Goal: Task Accomplishment & Management: Manage account settings

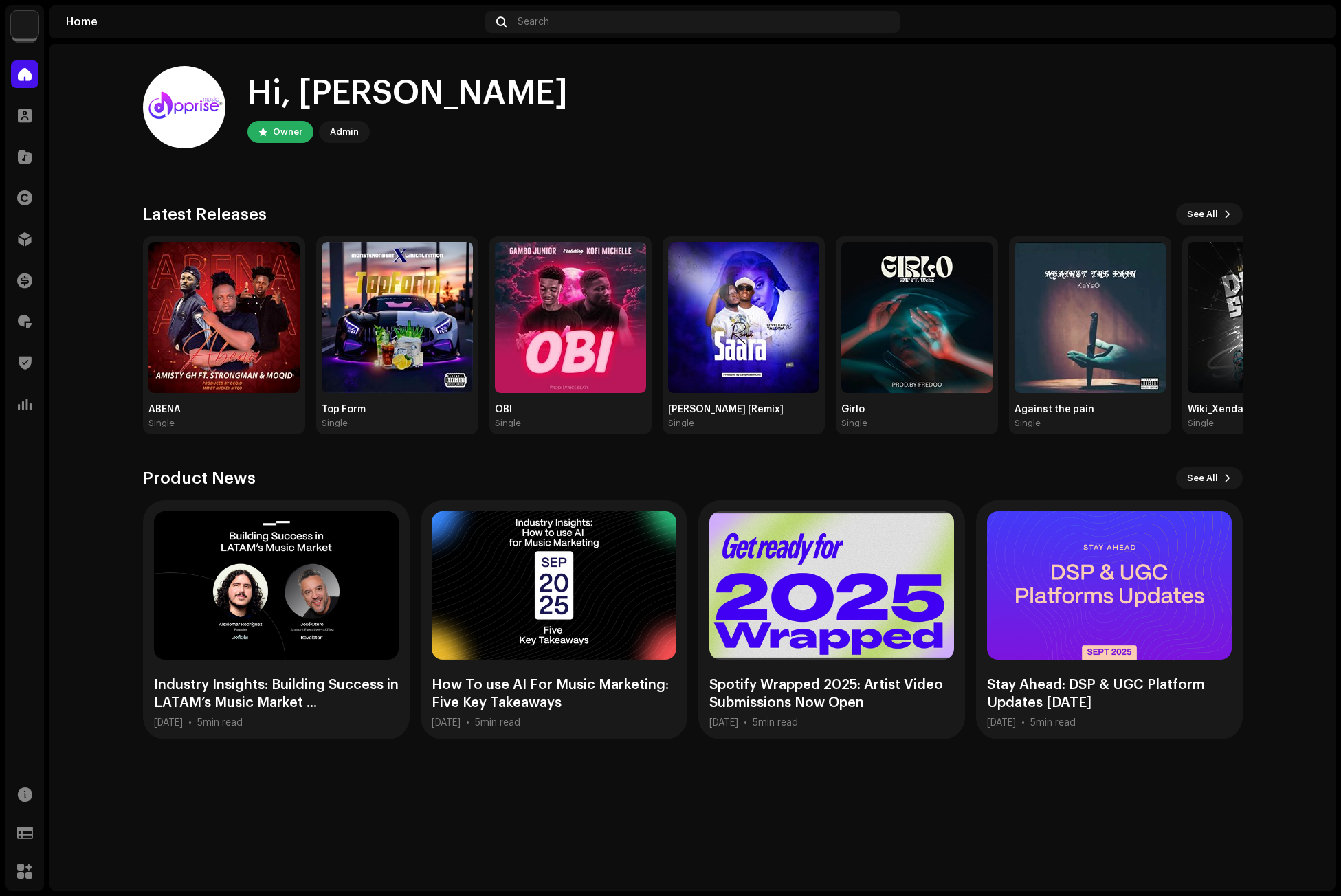
click at [688, 119] on div "Hi, Michael Owner Admin" at bounding box center [692, 107] width 1099 height 83
click at [19, 236] on span at bounding box center [24, 239] width 14 height 11
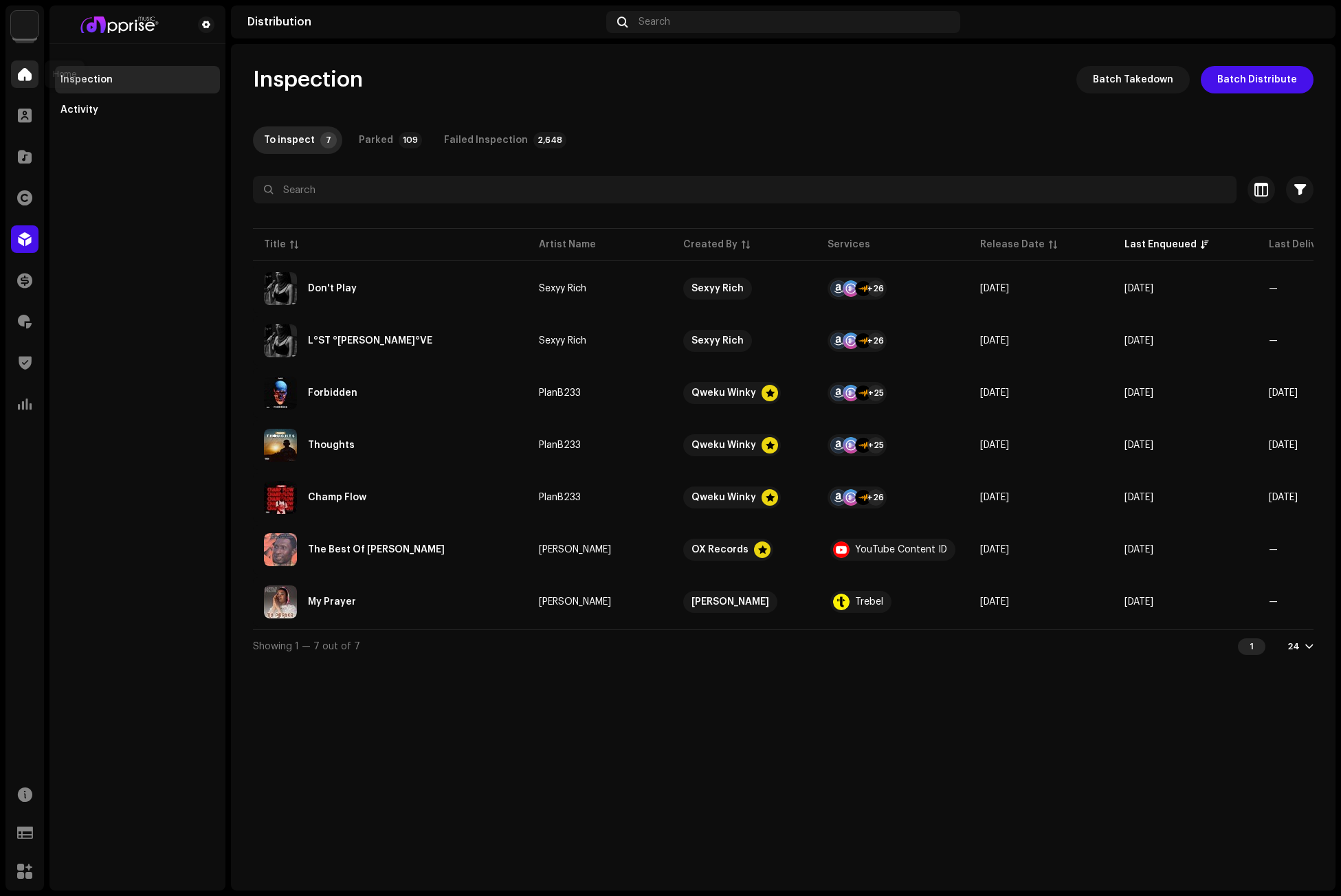
click at [19, 82] on div at bounding box center [24, 74] width 27 height 27
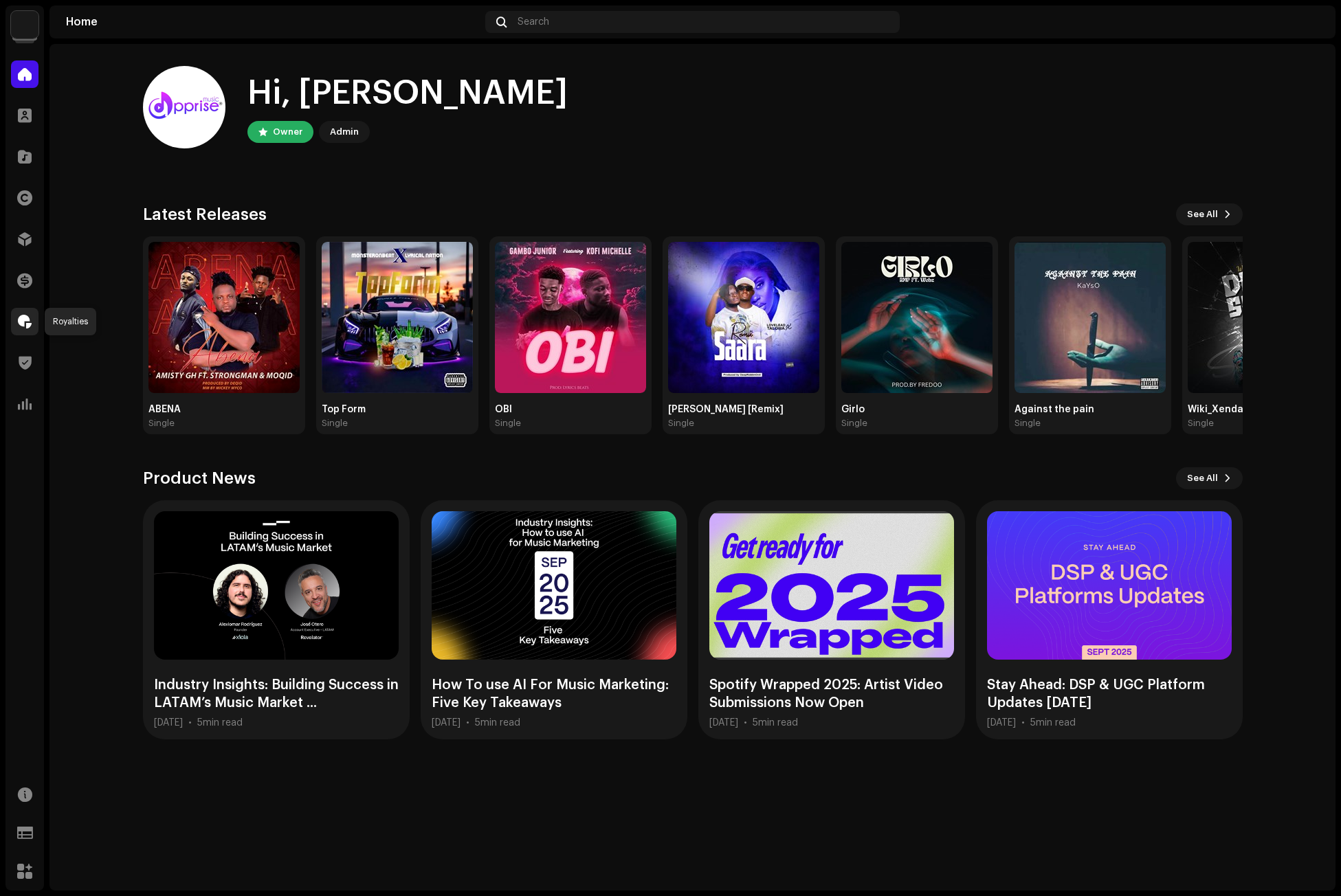
click at [20, 322] on span at bounding box center [24, 322] width 14 height 11
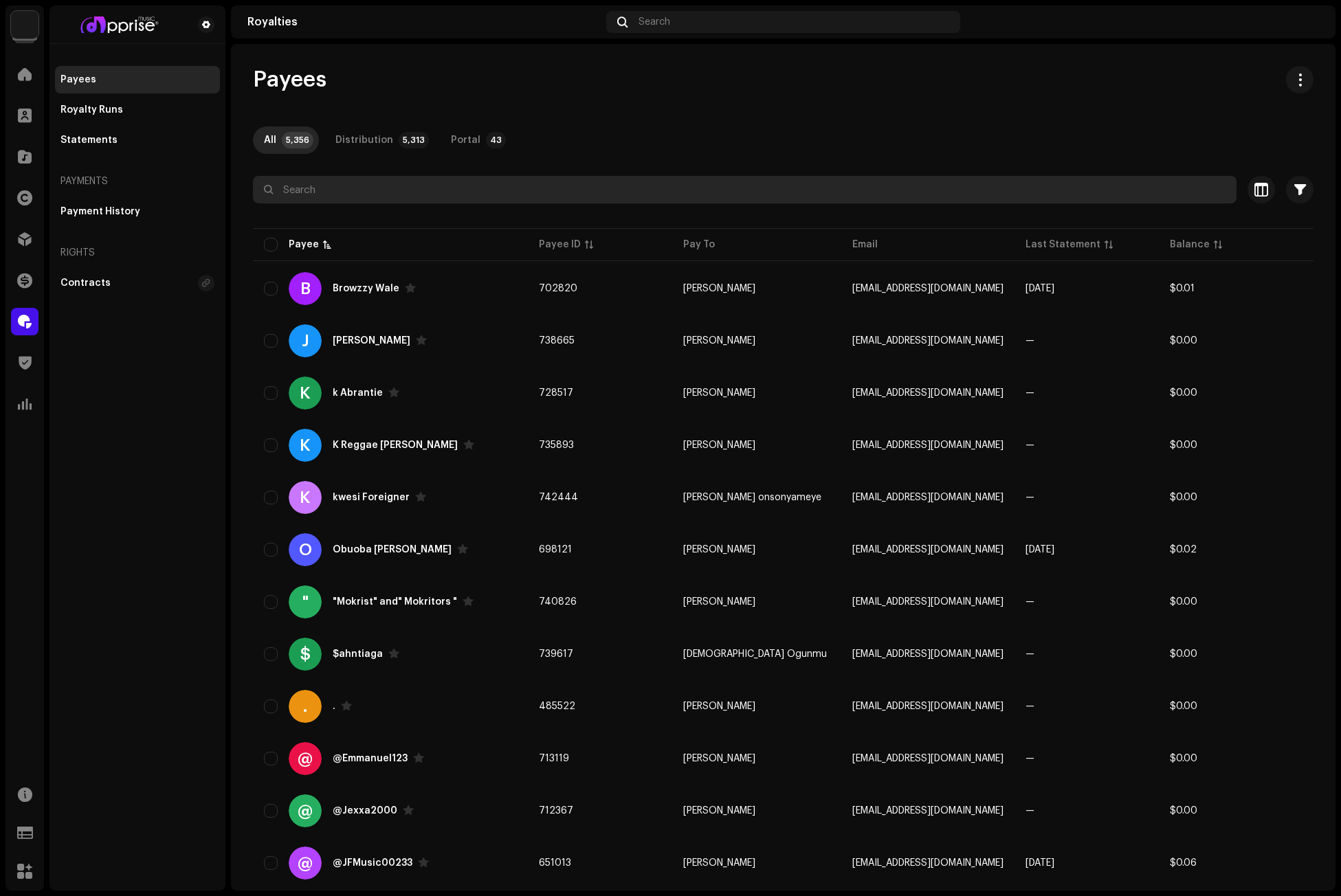
paste input "Fargone Xr"
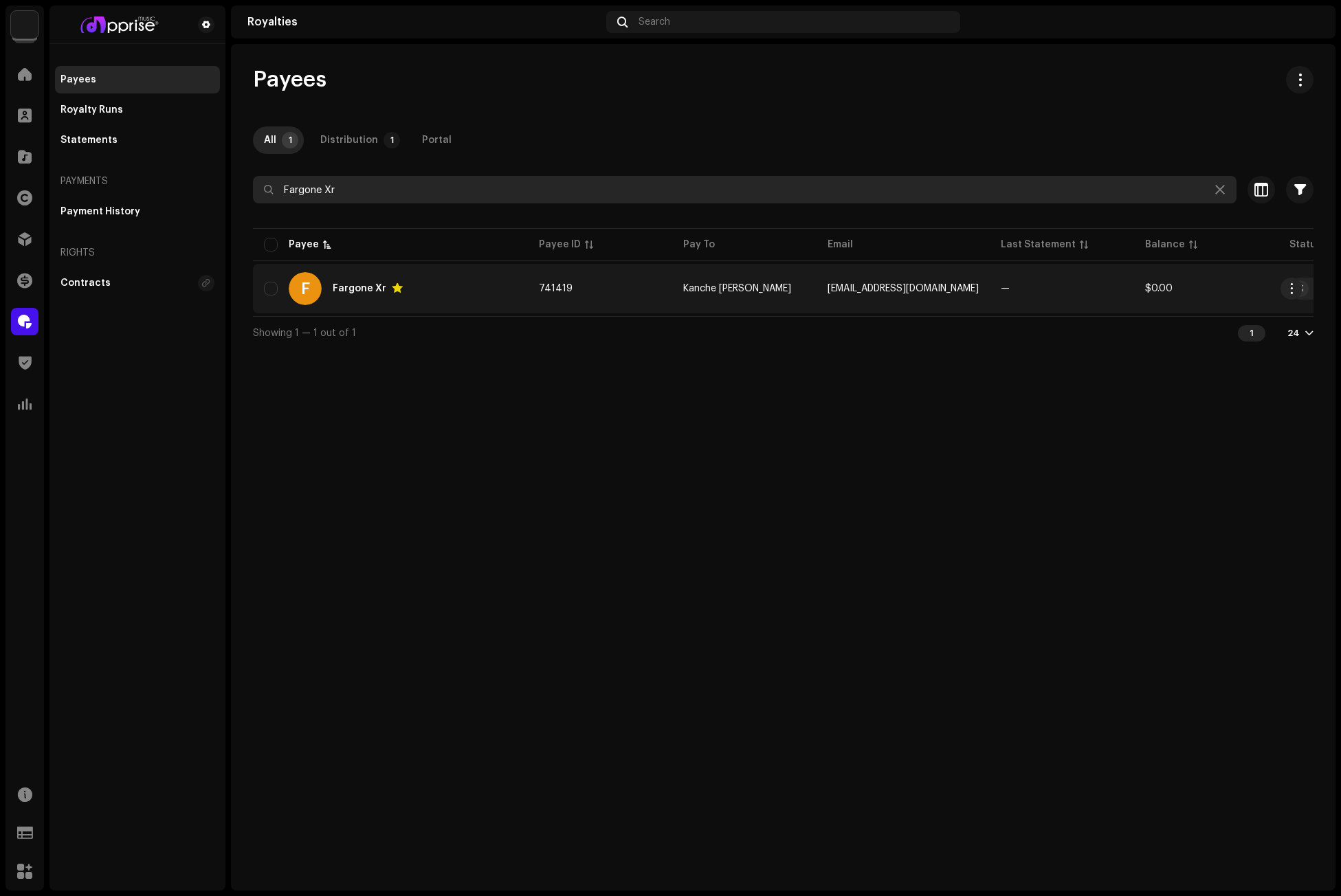
type input "Fargone Xr"
click at [1292, 284] on re-a-icon-status-badge at bounding box center [1300, 288] width 16 height 16
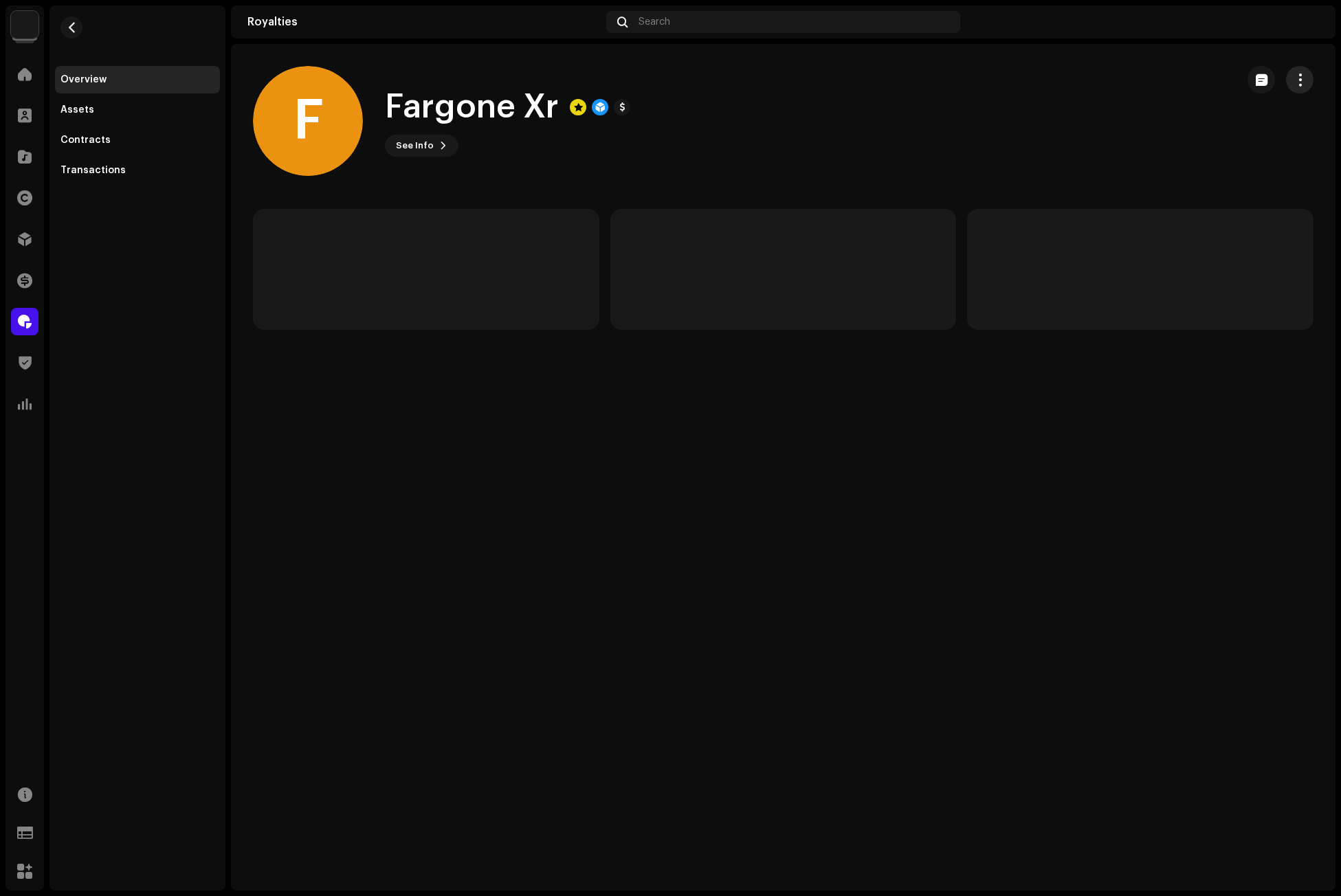
click at [1300, 80] on span "button" at bounding box center [1300, 79] width 13 height 11
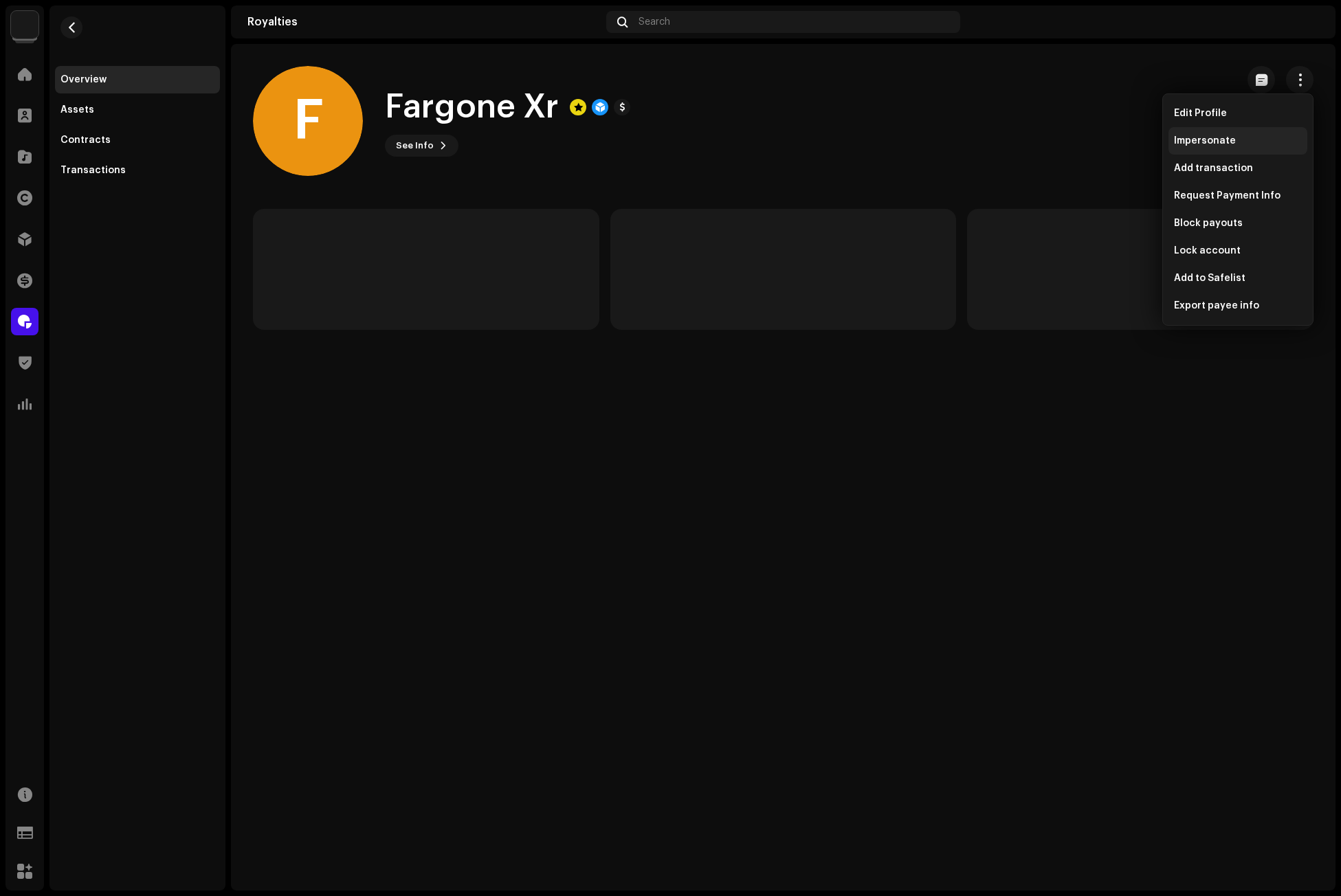
click at [1229, 143] on span "Impersonate" at bounding box center [1205, 140] width 62 height 11
